Goal: Information Seeking & Learning: Learn about a topic

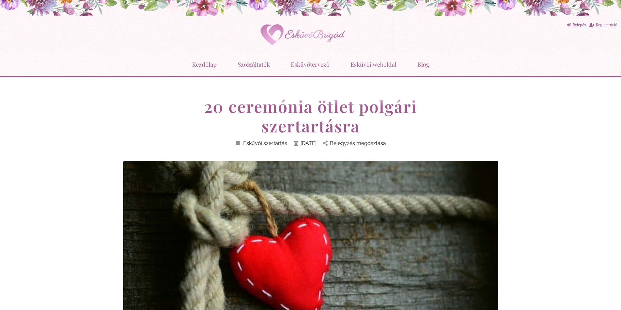
click at [322, 37] on img at bounding box center [300, 35] width 98 height 30
click at [312, 65] on link "Esküvőtervező" at bounding box center [310, 64] width 39 height 17
click at [199, 63] on link "Kezdőlap" at bounding box center [204, 64] width 25 height 17
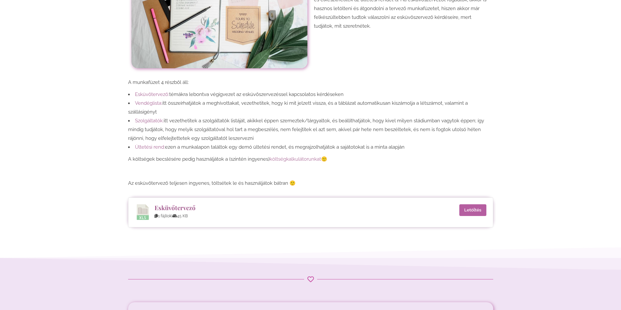
scroll to position [228, 0]
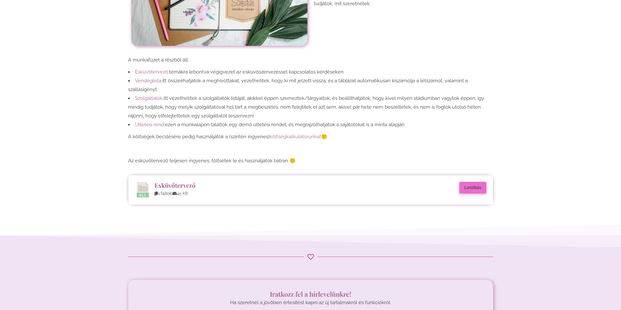
click at [483, 190] on link "Letöltés" at bounding box center [472, 188] width 27 height 12
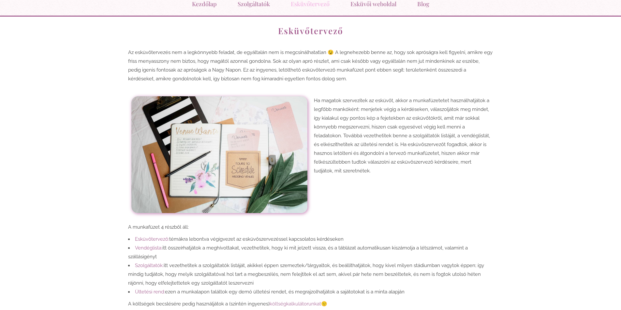
scroll to position [33, 0]
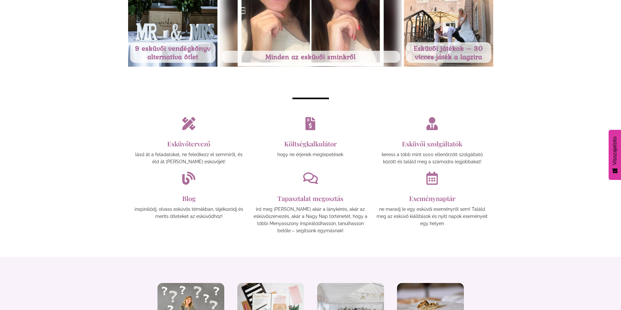
scroll to position [391, 0]
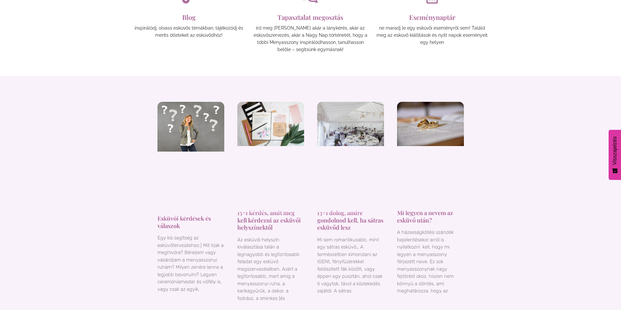
click at [344, 221] on link "13+1 dolog, amire gondolnod kell, ha sátras esküvőd lesz" at bounding box center [350, 220] width 66 height 22
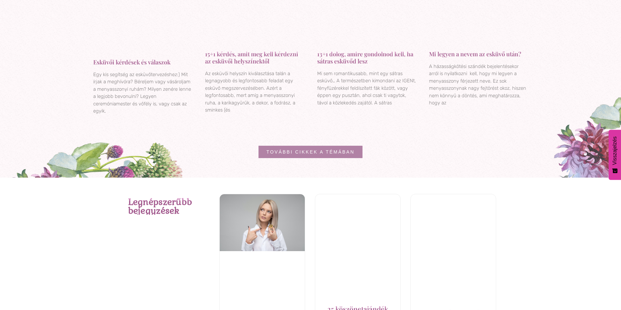
scroll to position [945, 0]
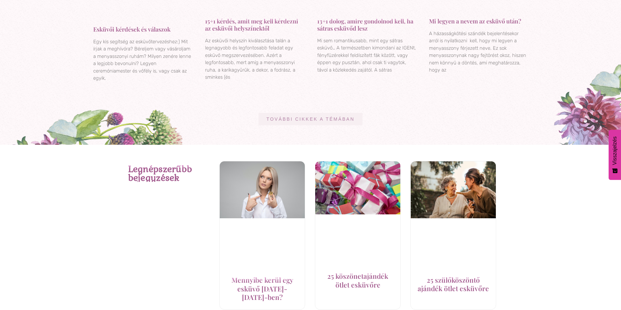
click at [341, 122] on span "További cikkek a témában" at bounding box center [310, 119] width 88 height 5
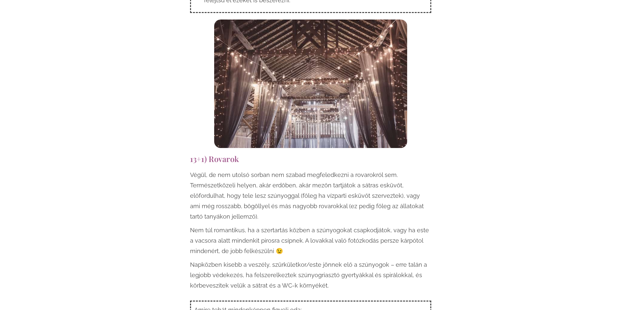
scroll to position [6450, 0]
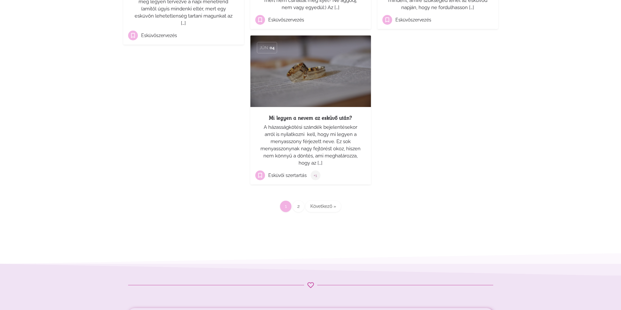
scroll to position [717, 0]
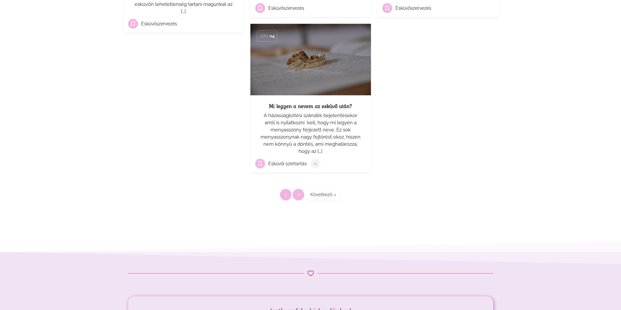
click at [299, 196] on link "2" at bounding box center [298, 194] width 11 height 11
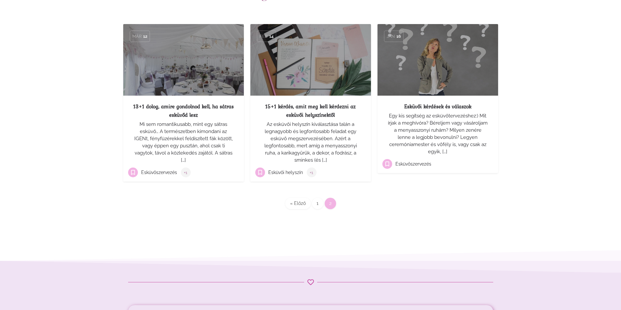
scroll to position [98, 0]
